Goal: Check status

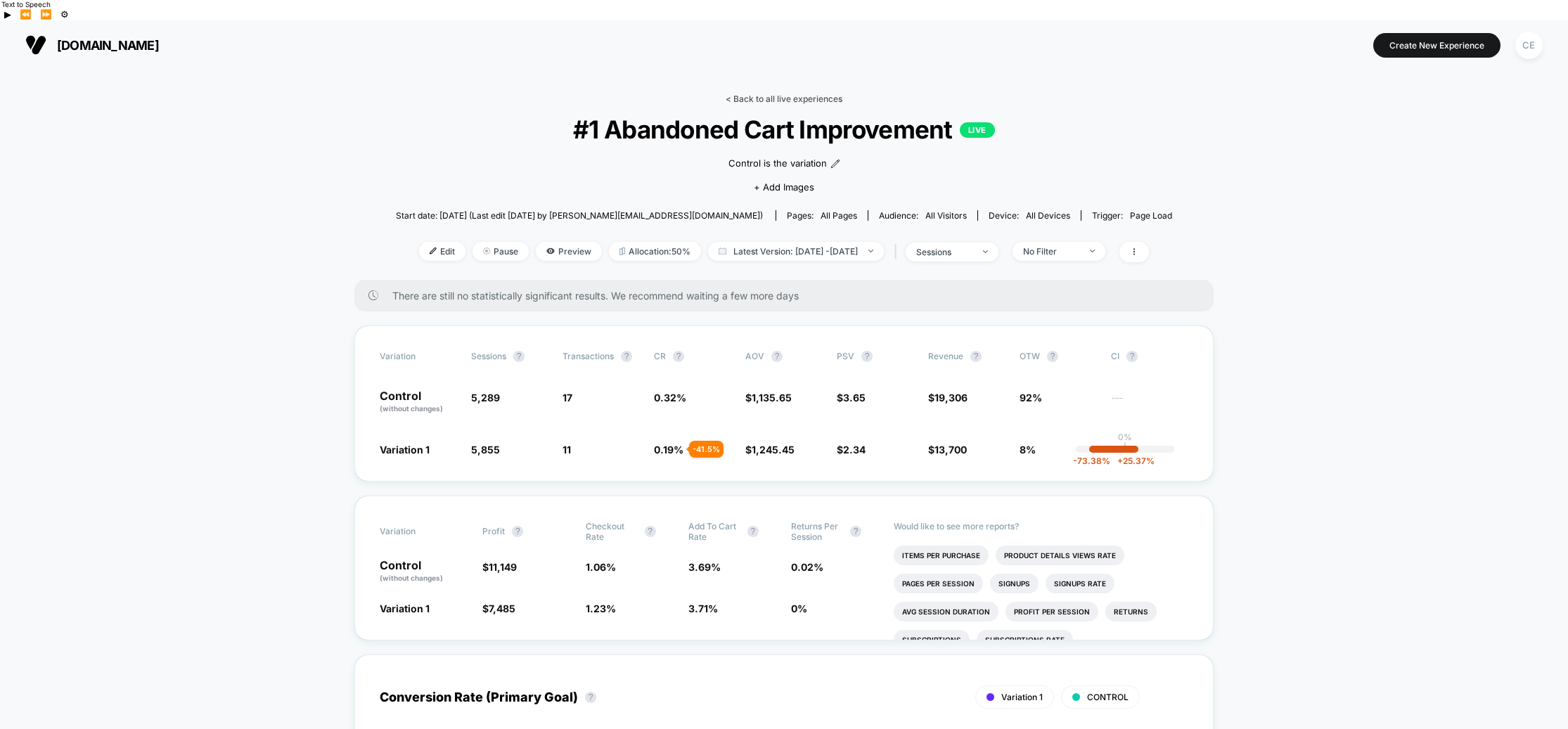
click at [771, 94] on link "< Back to all live experiences" at bounding box center [784, 99] width 117 height 11
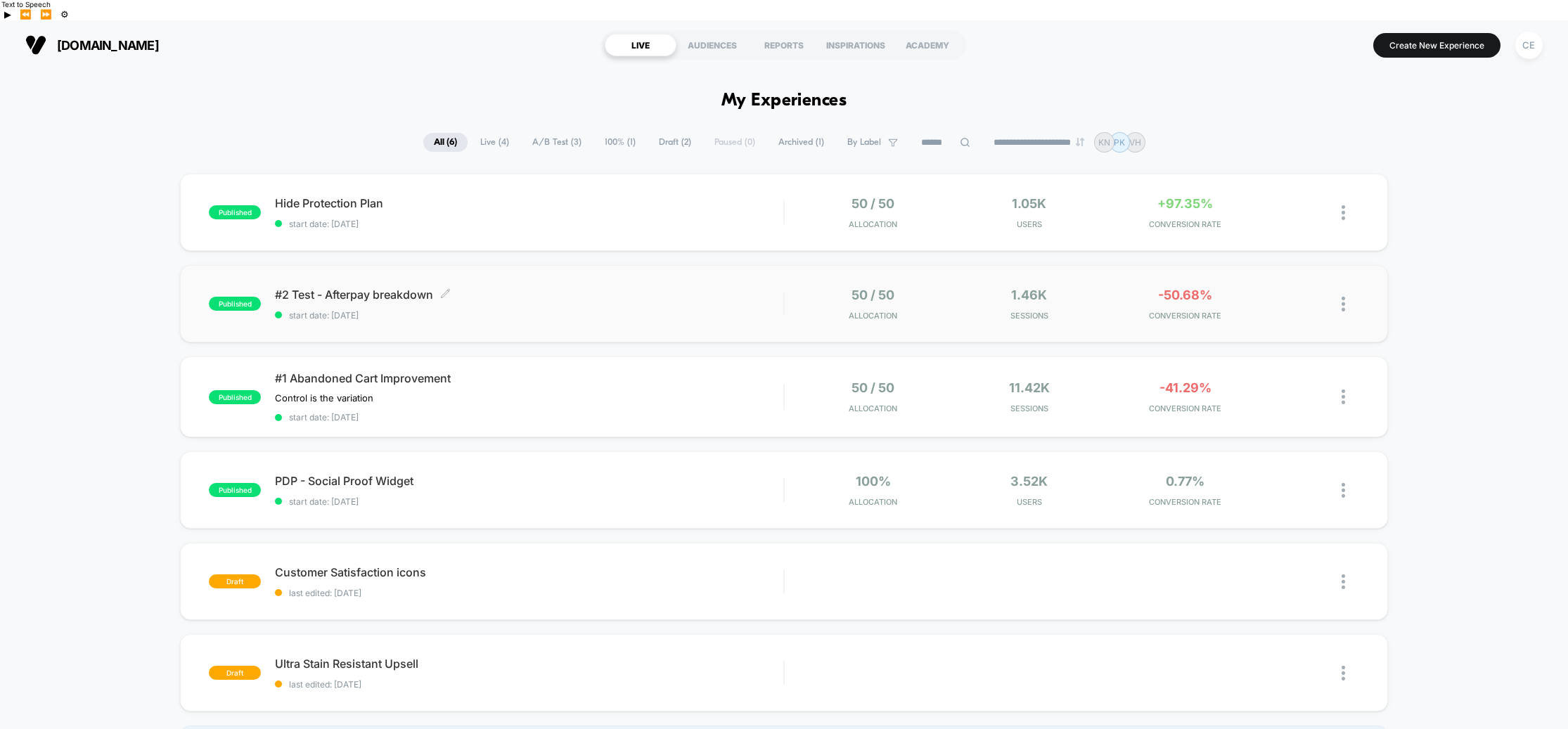
click at [631, 310] on span "start date: [DATE]" at bounding box center [529, 315] width 509 height 11
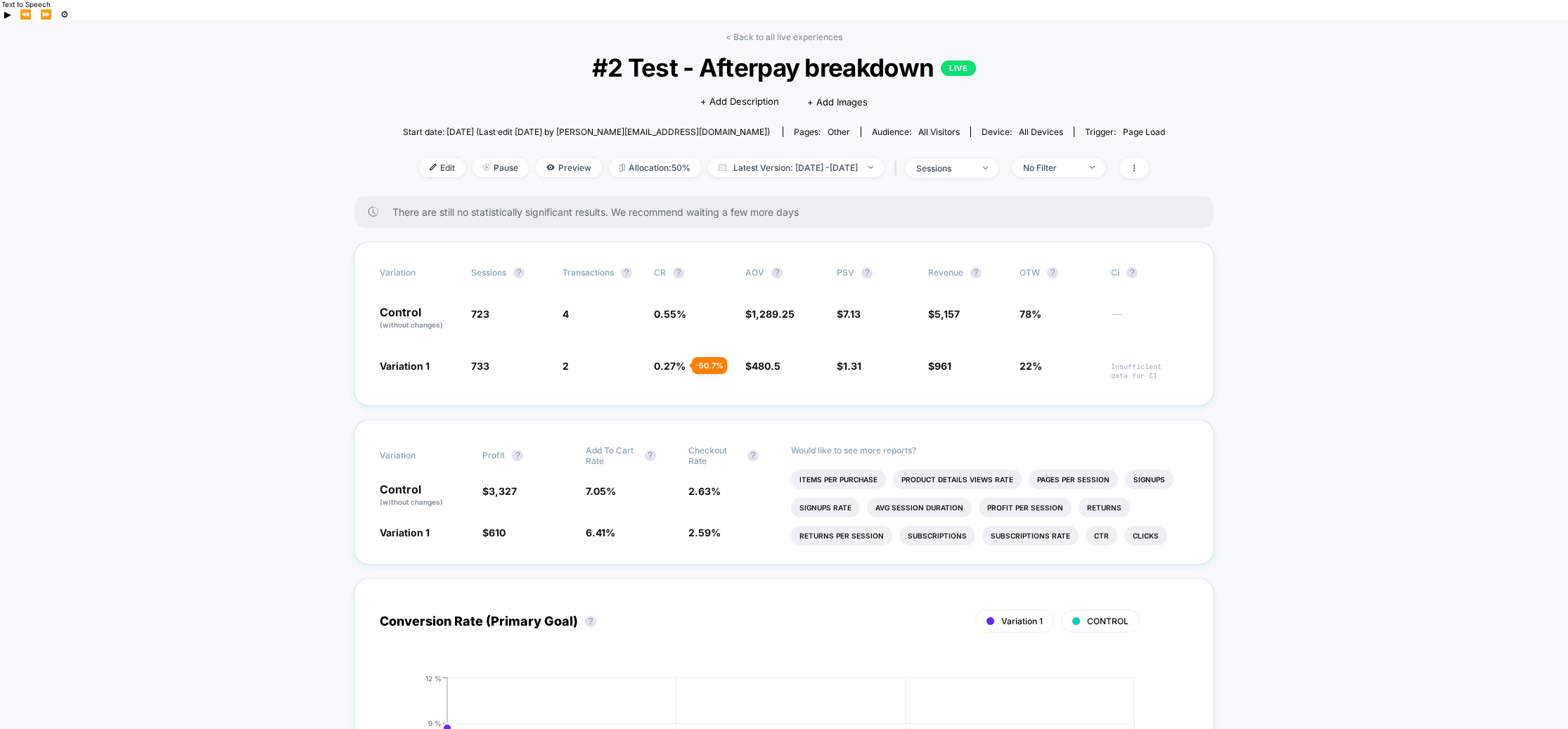
scroll to position [59, 0]
